Goal: Information Seeking & Learning: Learn about a topic

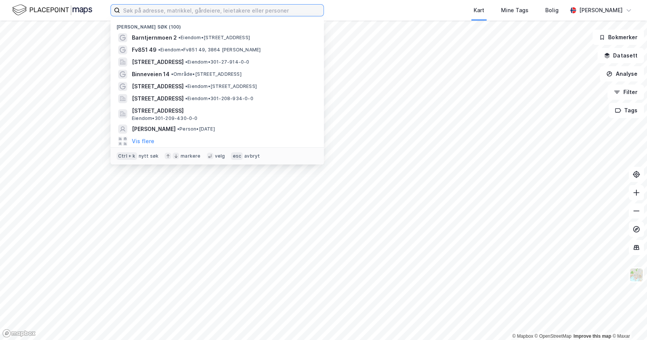
click at [135, 11] on input at bounding box center [221, 10] width 203 height 11
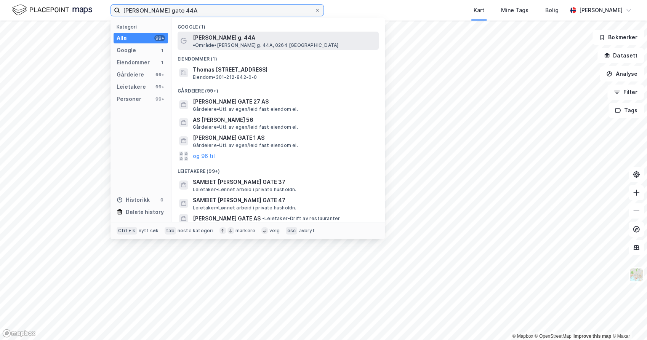
type input "[PERSON_NAME] gate 44A"
click at [250, 37] on span "[PERSON_NAME] g. 44A" at bounding box center [224, 37] width 62 height 9
click at [199, 11] on input "[PERSON_NAME] gate 44A" at bounding box center [217, 10] width 194 height 11
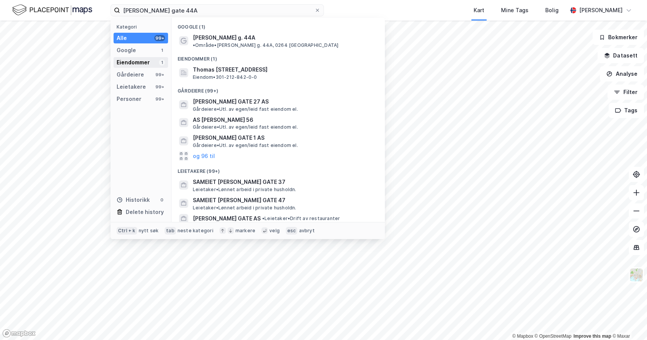
click at [144, 61] on div "Eiendommer" at bounding box center [133, 62] width 33 height 9
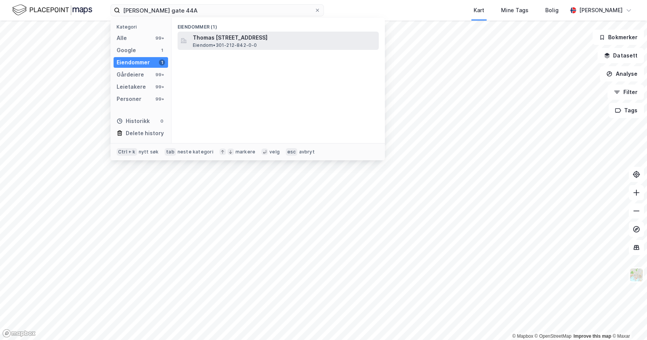
click at [279, 33] on span "Thomas [STREET_ADDRESS]" at bounding box center [284, 37] width 183 height 9
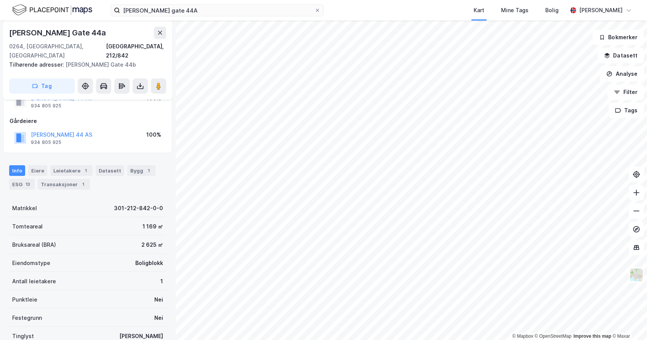
scroll to position [83, 0]
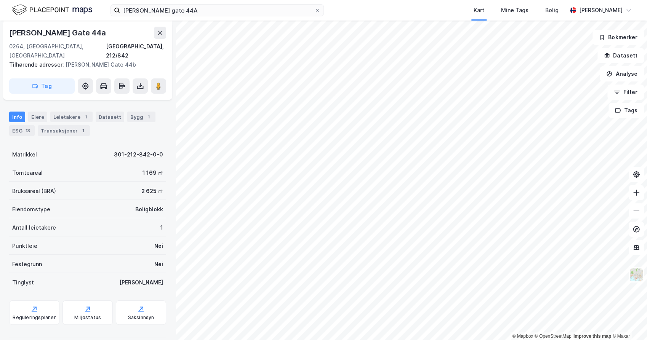
click at [115, 150] on div "301-212-842-0-0" at bounding box center [138, 154] width 49 height 9
drag, startPoint x: 116, startPoint y: 146, endPoint x: 133, endPoint y: 144, distance: 17.0
click at [133, 150] on div "301-212-842-0-0" at bounding box center [138, 154] width 49 height 9
click at [137, 150] on div "301-212-842-0-0" at bounding box center [138, 154] width 49 height 9
click at [157, 43] on div "[GEOGRAPHIC_DATA], 212/842" at bounding box center [136, 51] width 60 height 18
